Goal: Task Accomplishment & Management: Manage account settings

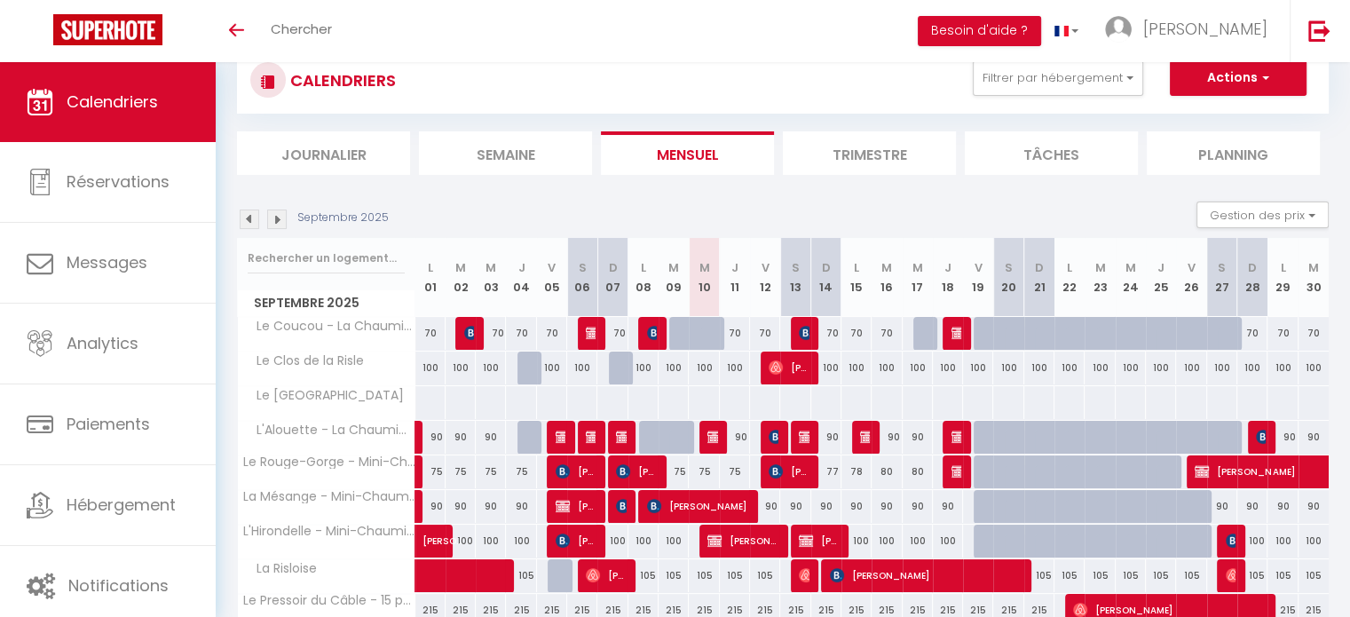
click at [256, 216] on img at bounding box center [250, 220] width 20 height 20
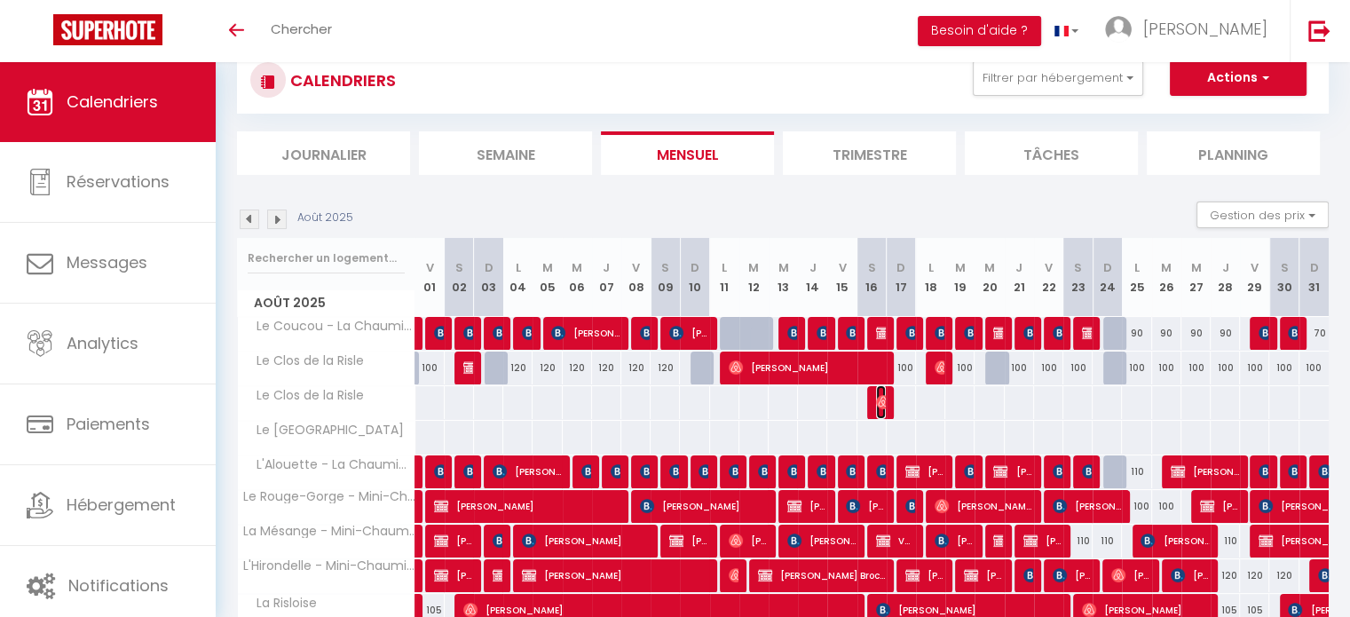
click at [884, 402] on img at bounding box center [883, 402] width 14 height 14
select select "KO"
select select "0"
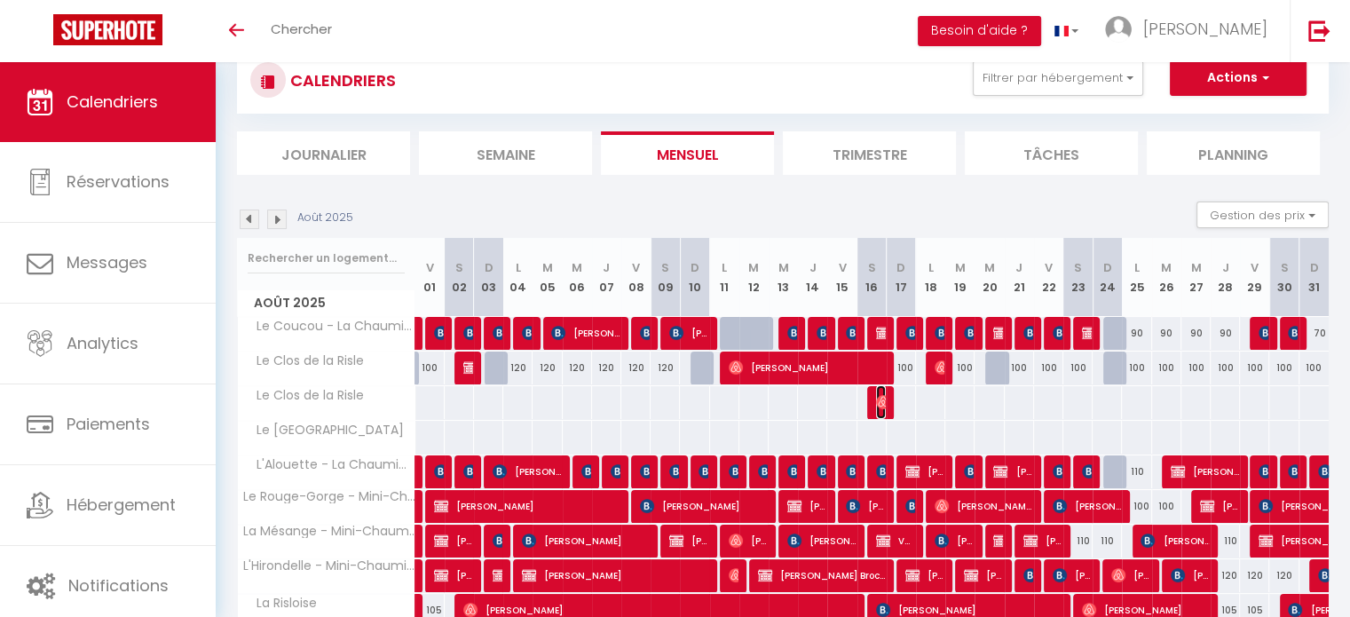
select select "1"
select select
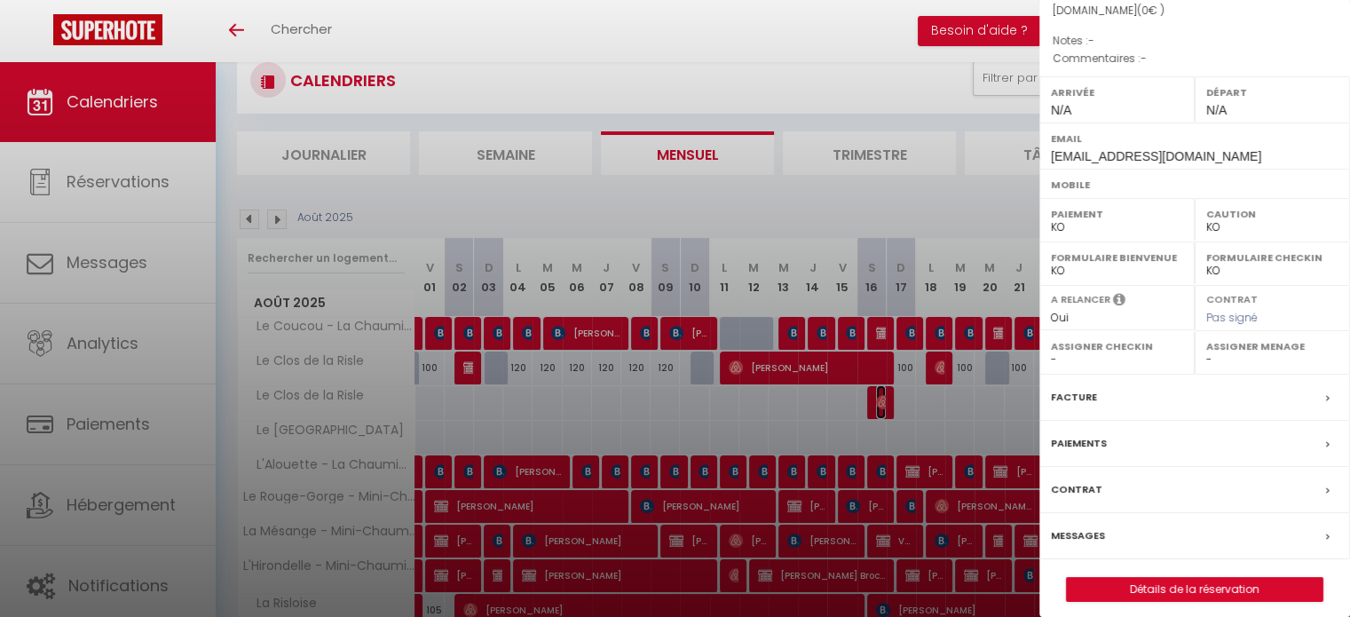
scroll to position [190, 0]
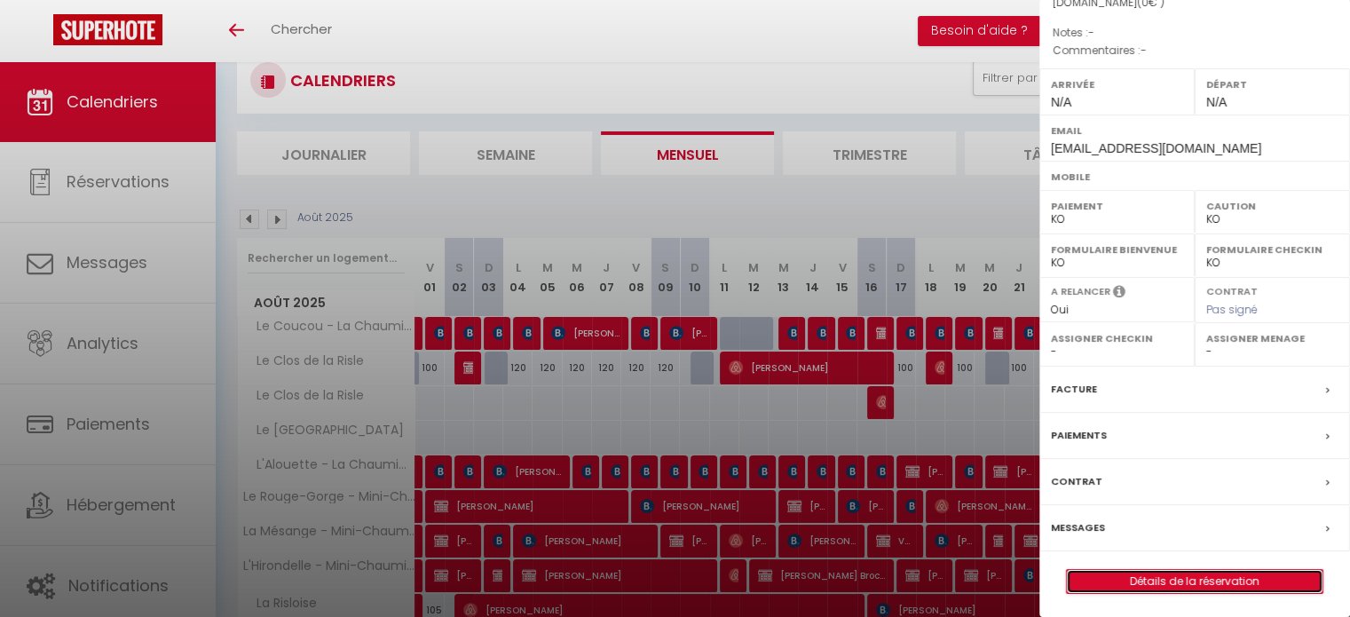
click at [1194, 580] on link "Détails de la réservation" at bounding box center [1195, 581] width 256 height 23
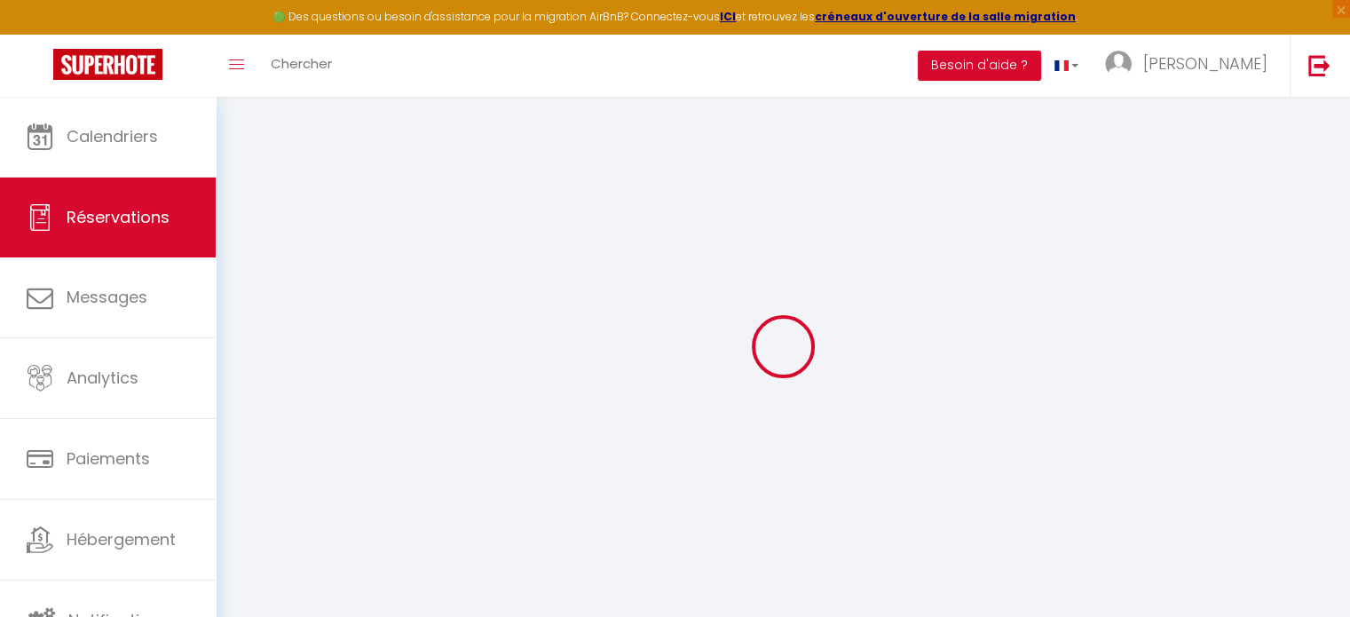
select select
select select "14"
checkbox input "false"
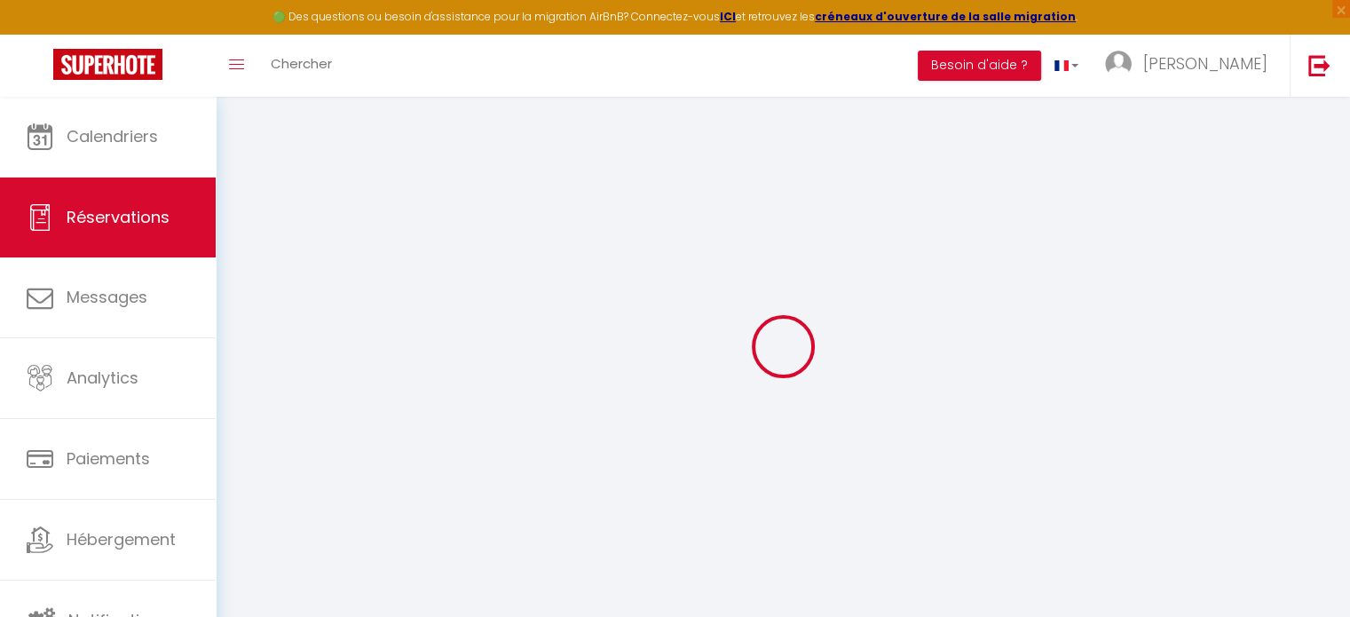
select select
checkbox input "false"
select select
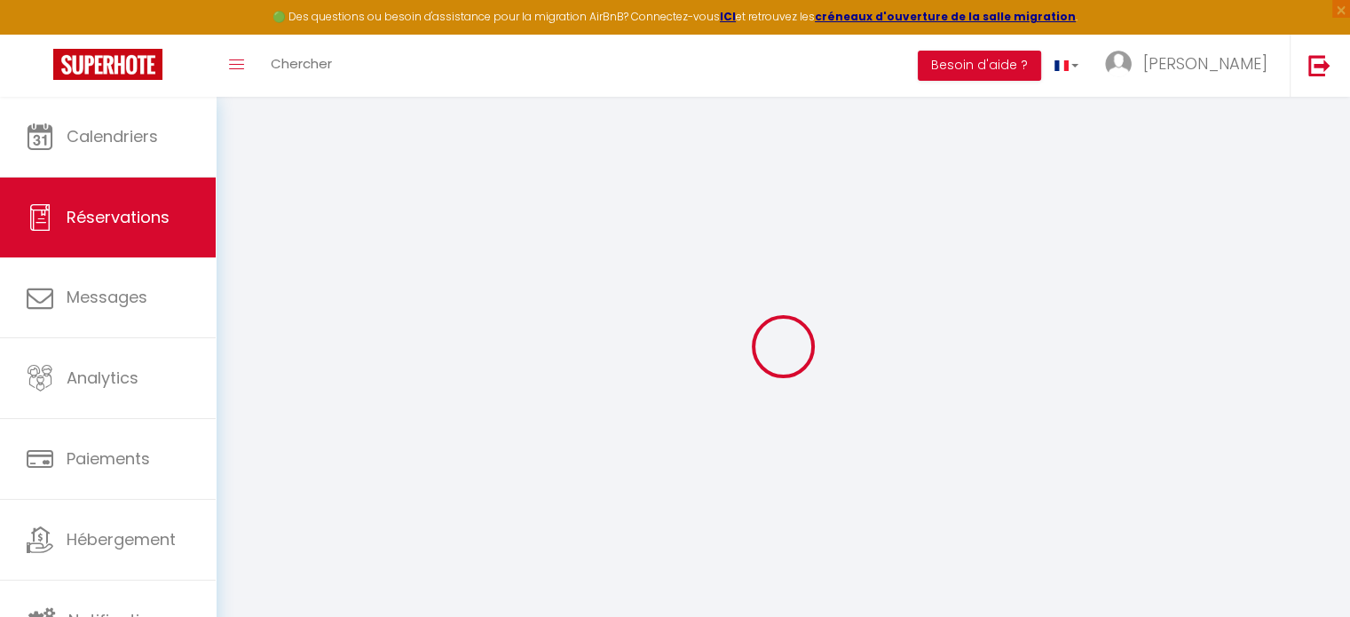
select select
checkbox input "false"
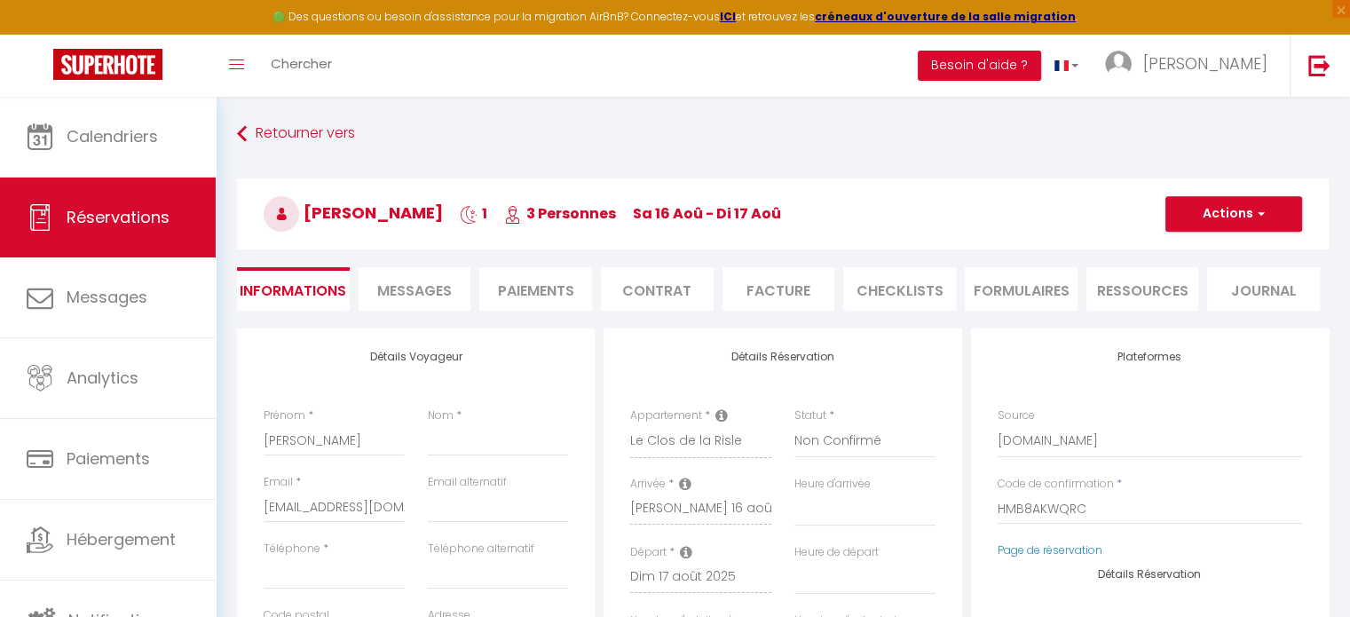
select select
checkbox input "false"
select select
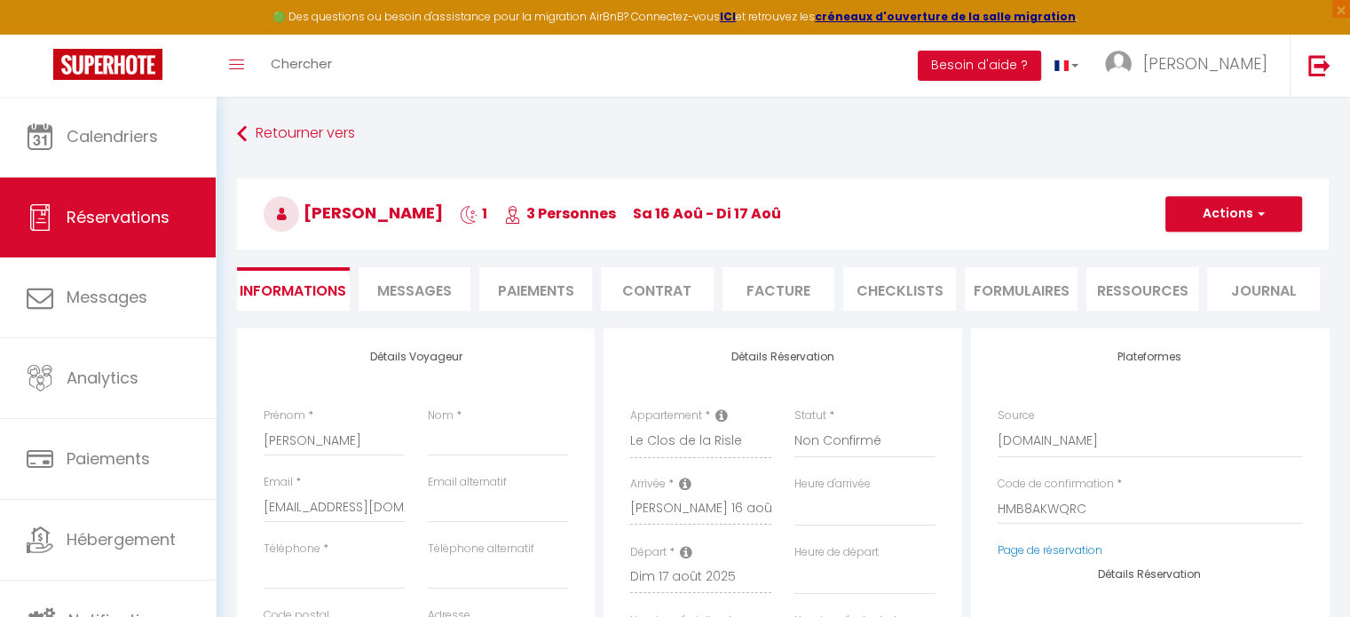
checkbox input "false"
select select
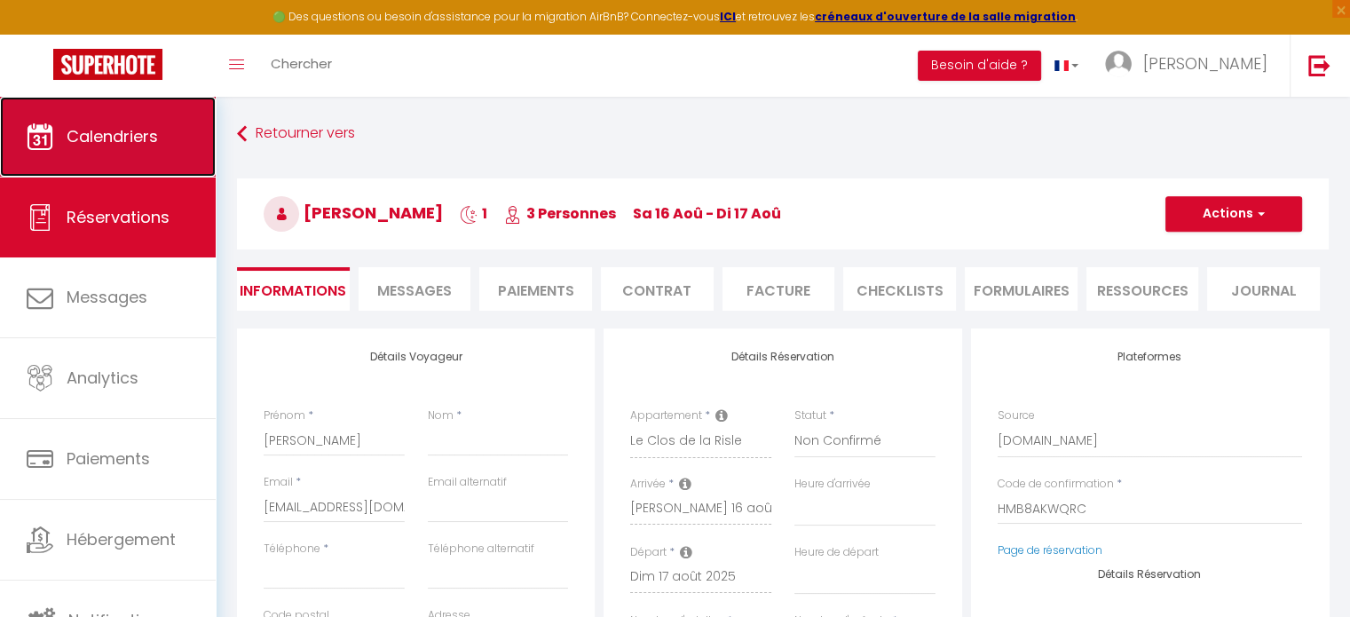
click at [103, 148] on link "Calendriers" at bounding box center [108, 137] width 216 height 80
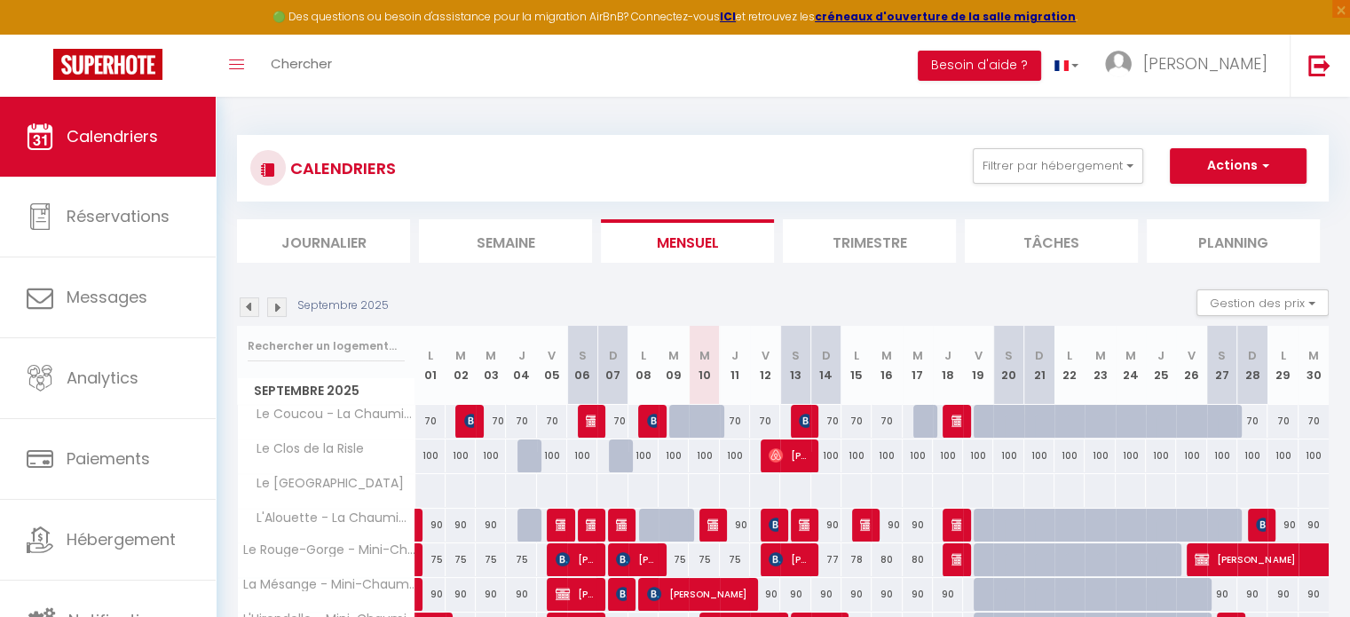
click at [257, 305] on img at bounding box center [250, 307] width 20 height 20
